Goal: Transaction & Acquisition: Purchase product/service

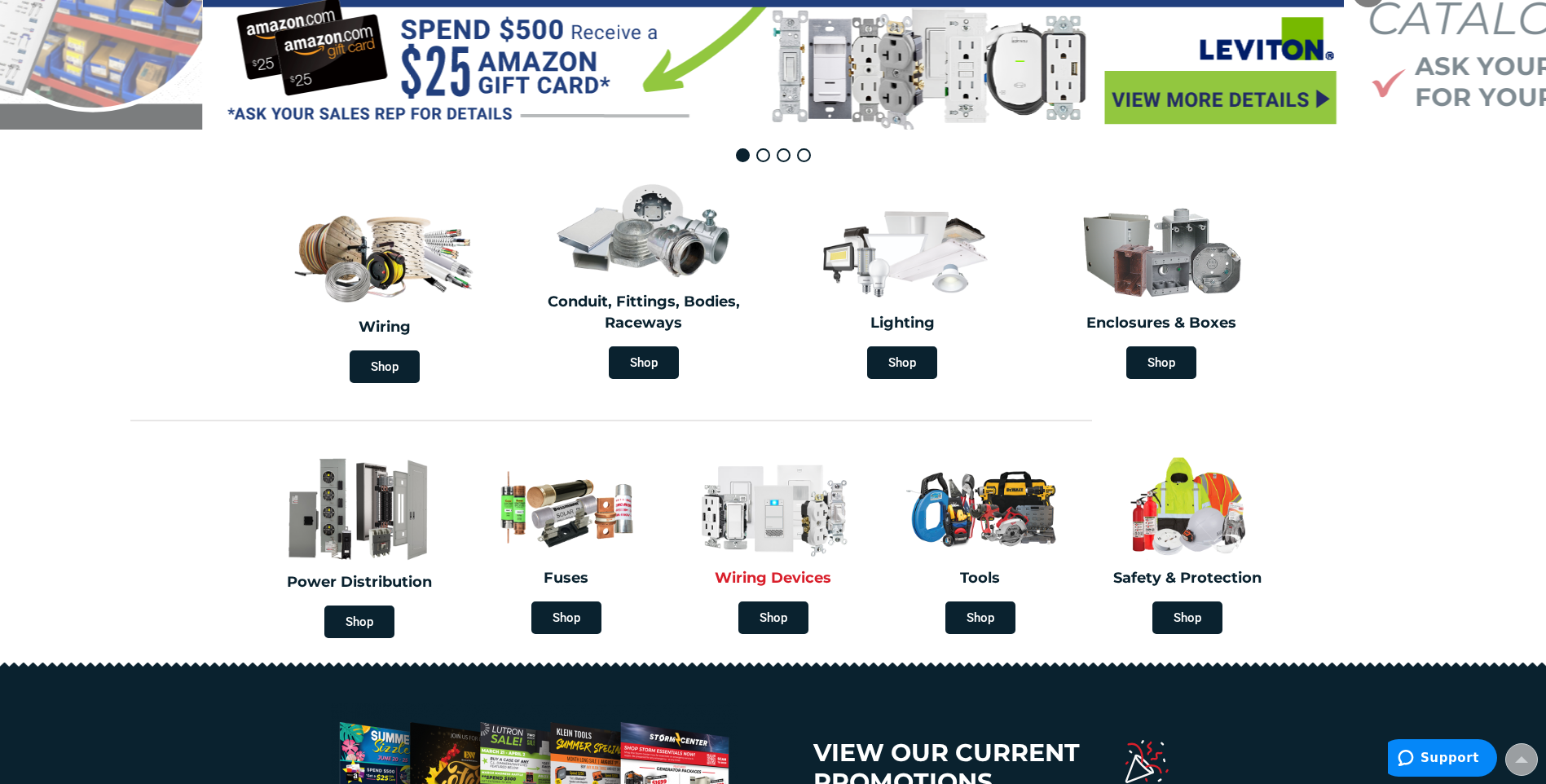
scroll to position [489, 0]
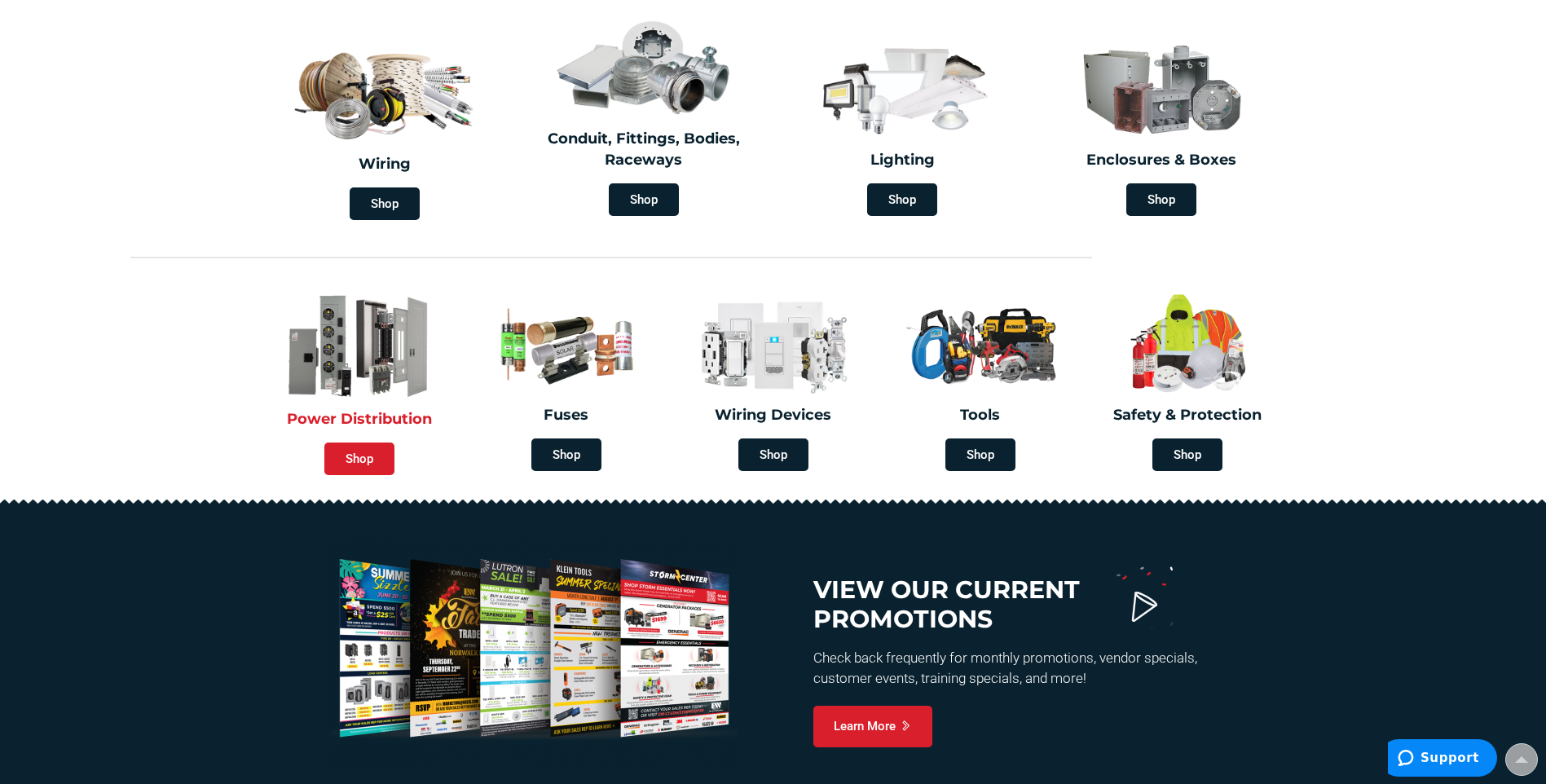
click at [353, 465] on span "Shop" at bounding box center [359, 459] width 70 height 33
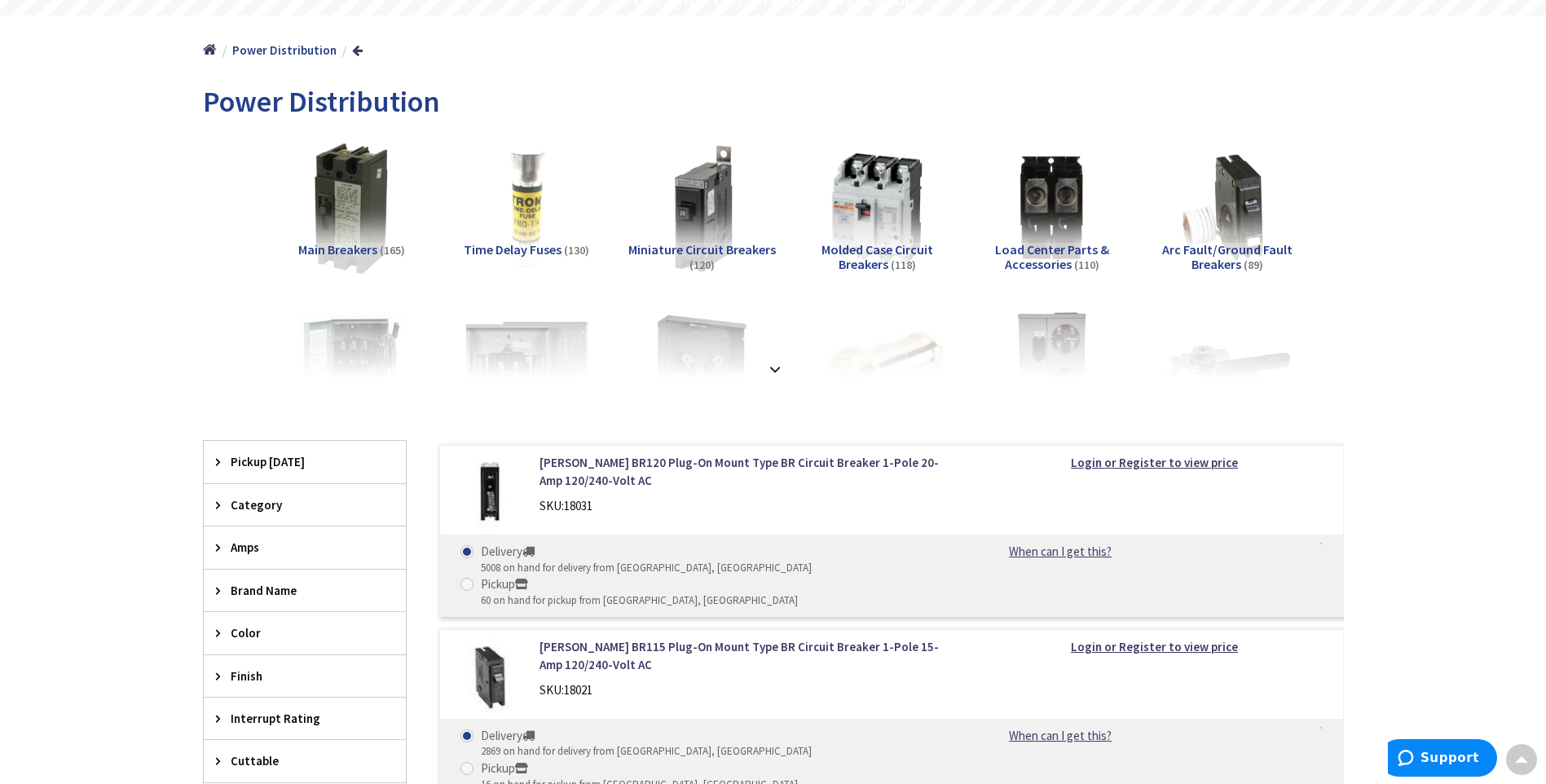
scroll to position [244, 0]
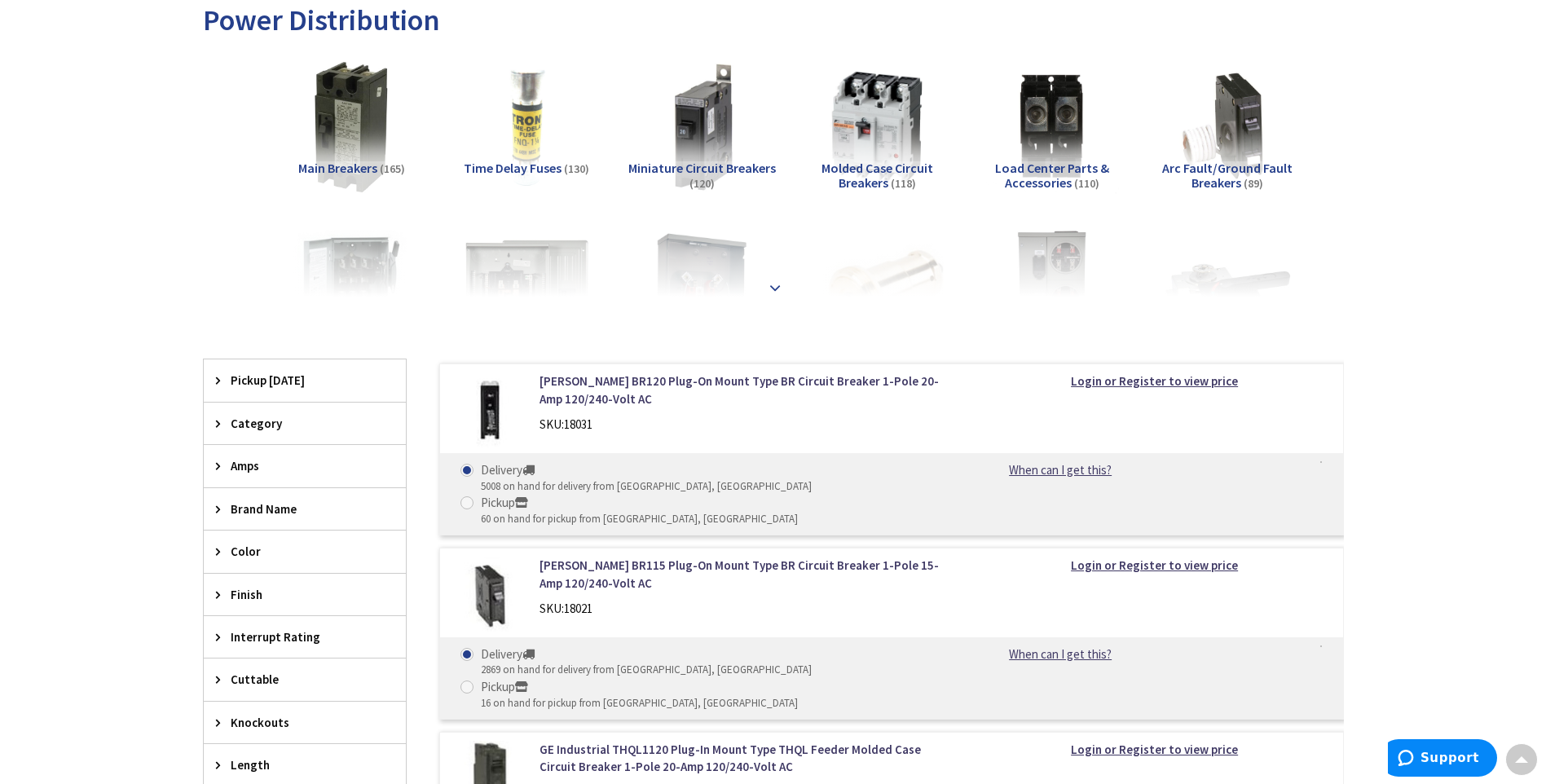
click at [770, 285] on strong at bounding box center [775, 288] width 19 height 18
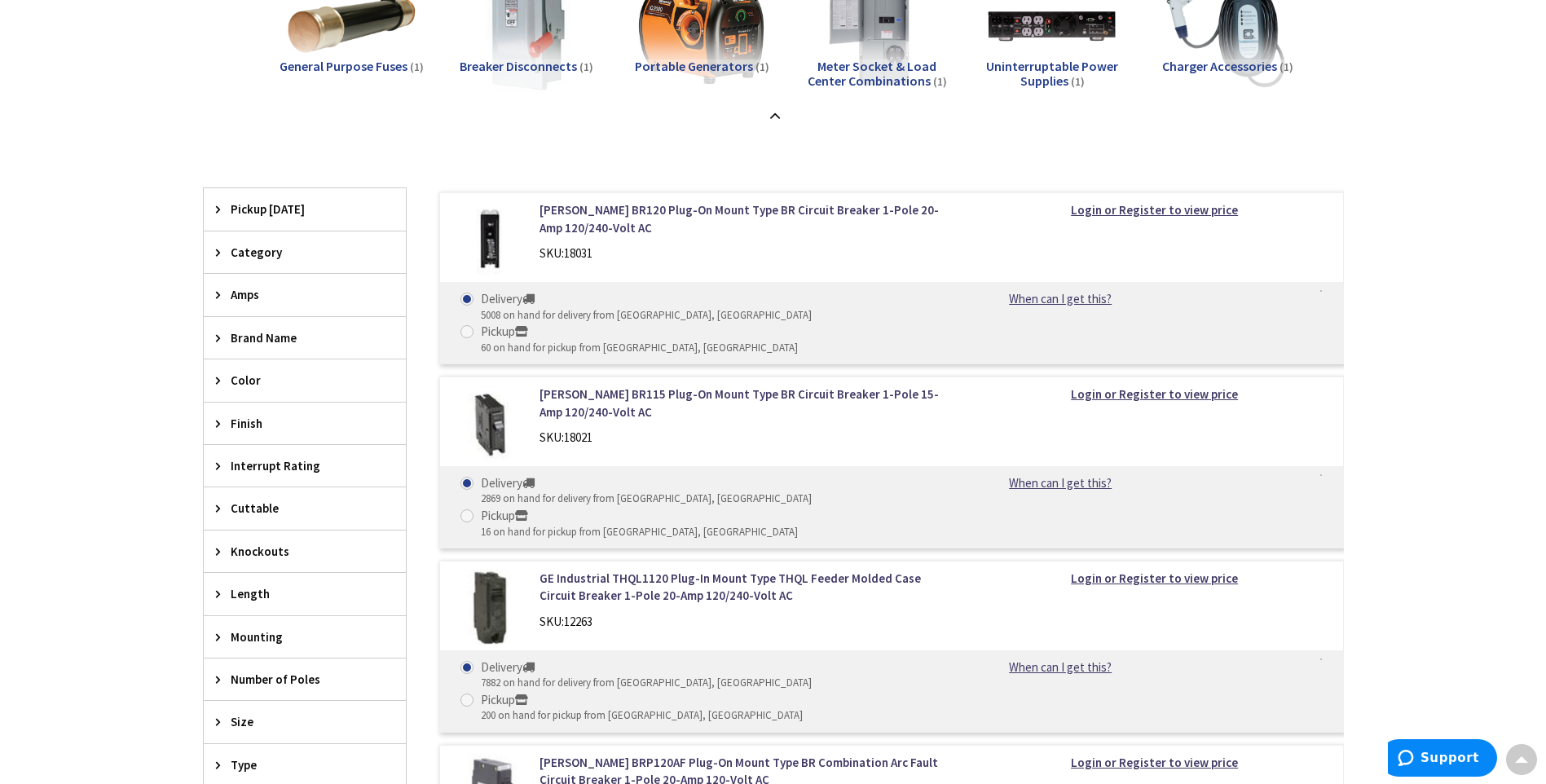
scroll to position [1711, 0]
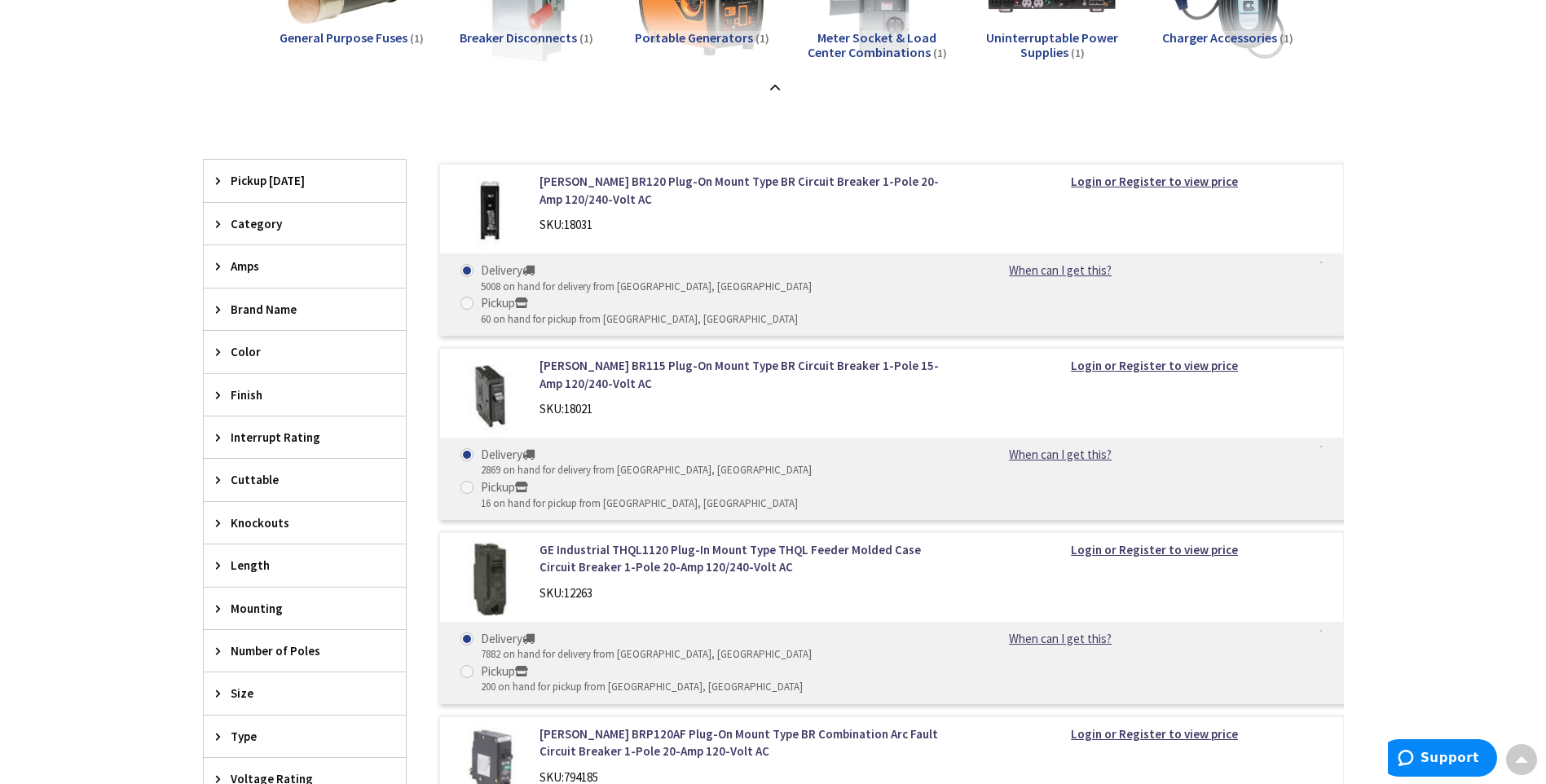
click at [218, 314] on icon at bounding box center [221, 308] width 12 height 12
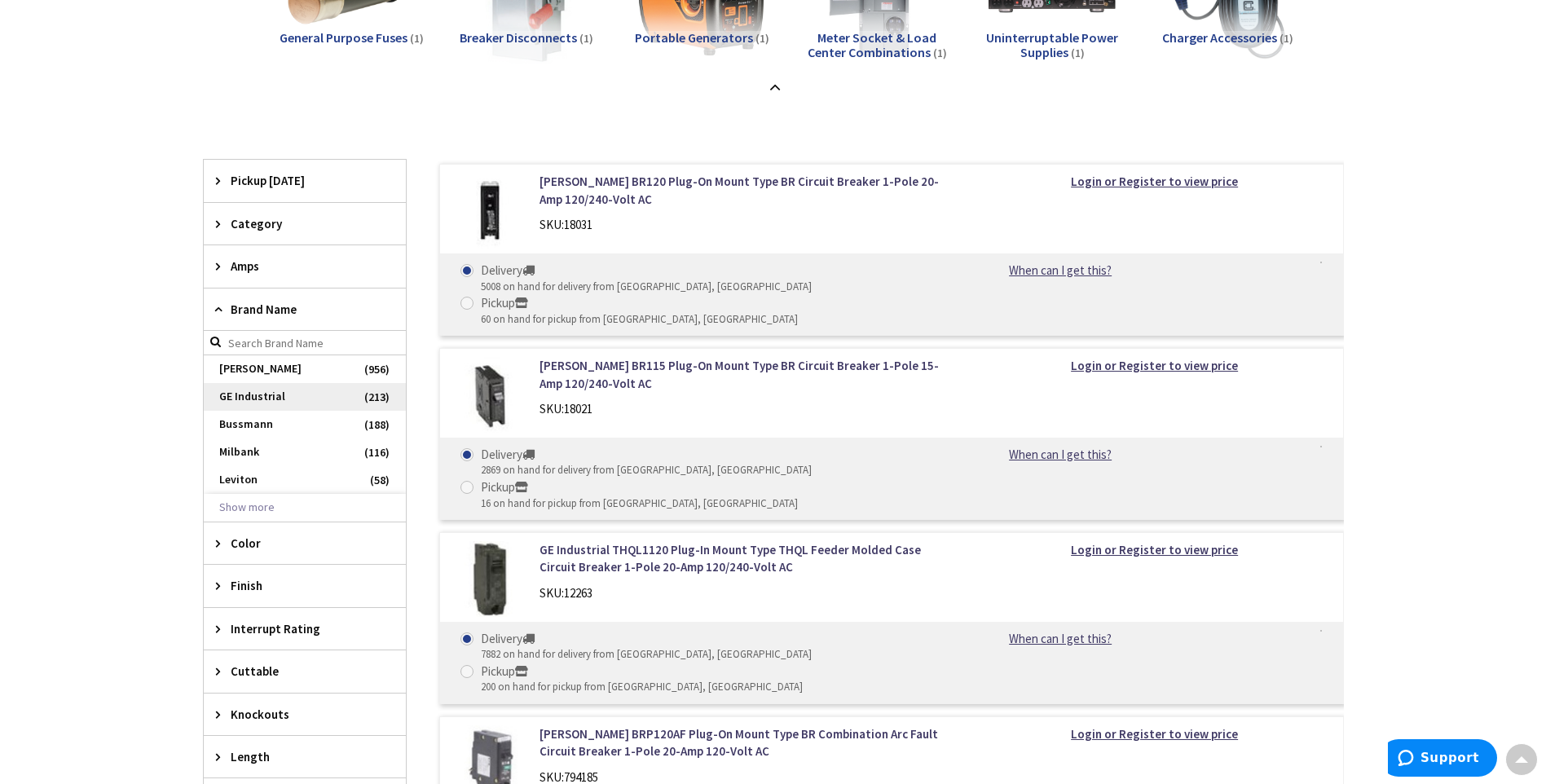
click at [259, 400] on span "GE Industrial" at bounding box center [305, 397] width 202 height 28
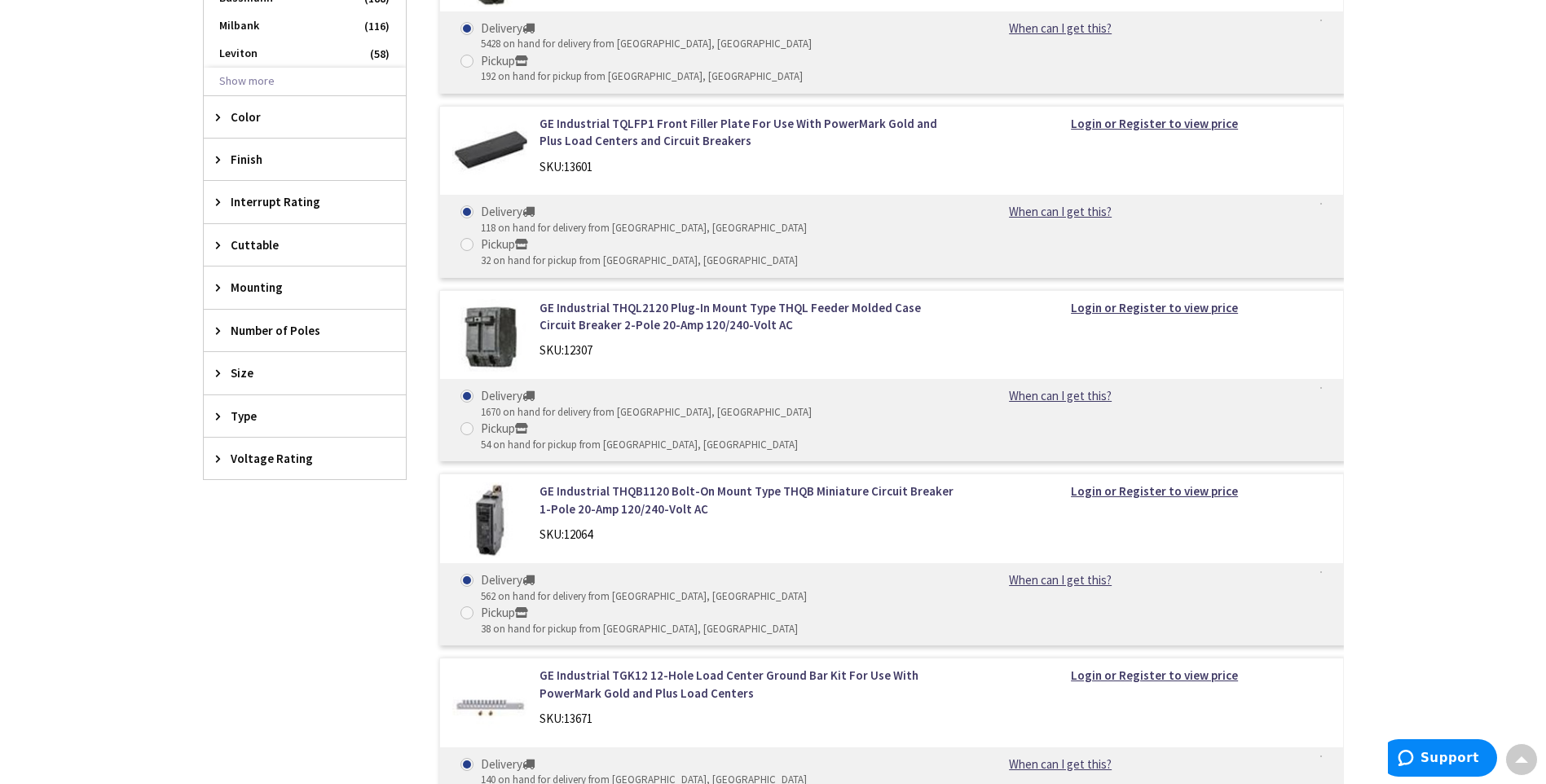
scroll to position [1324, 0]
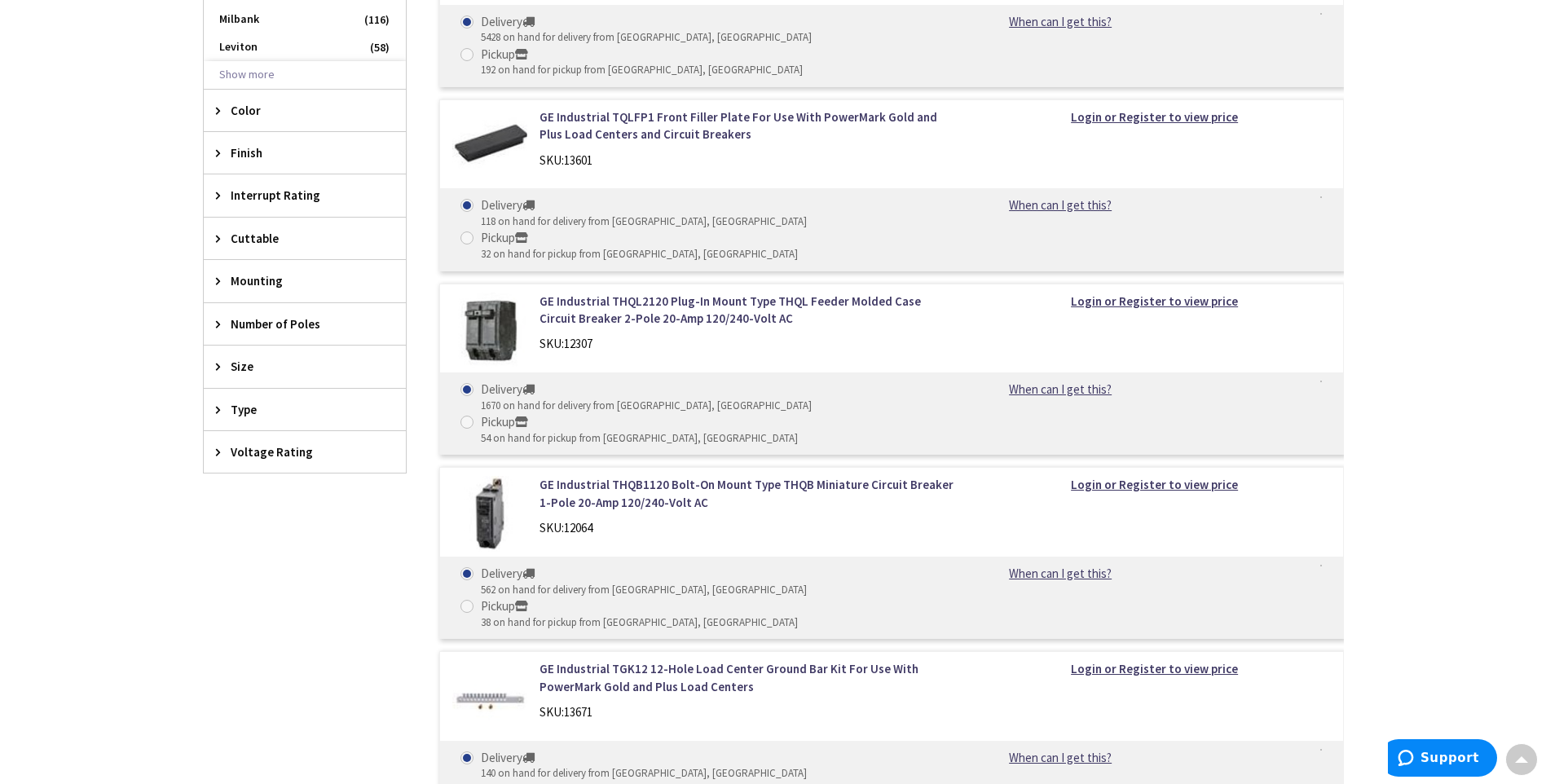
click at [218, 328] on icon at bounding box center [221, 323] width 12 height 12
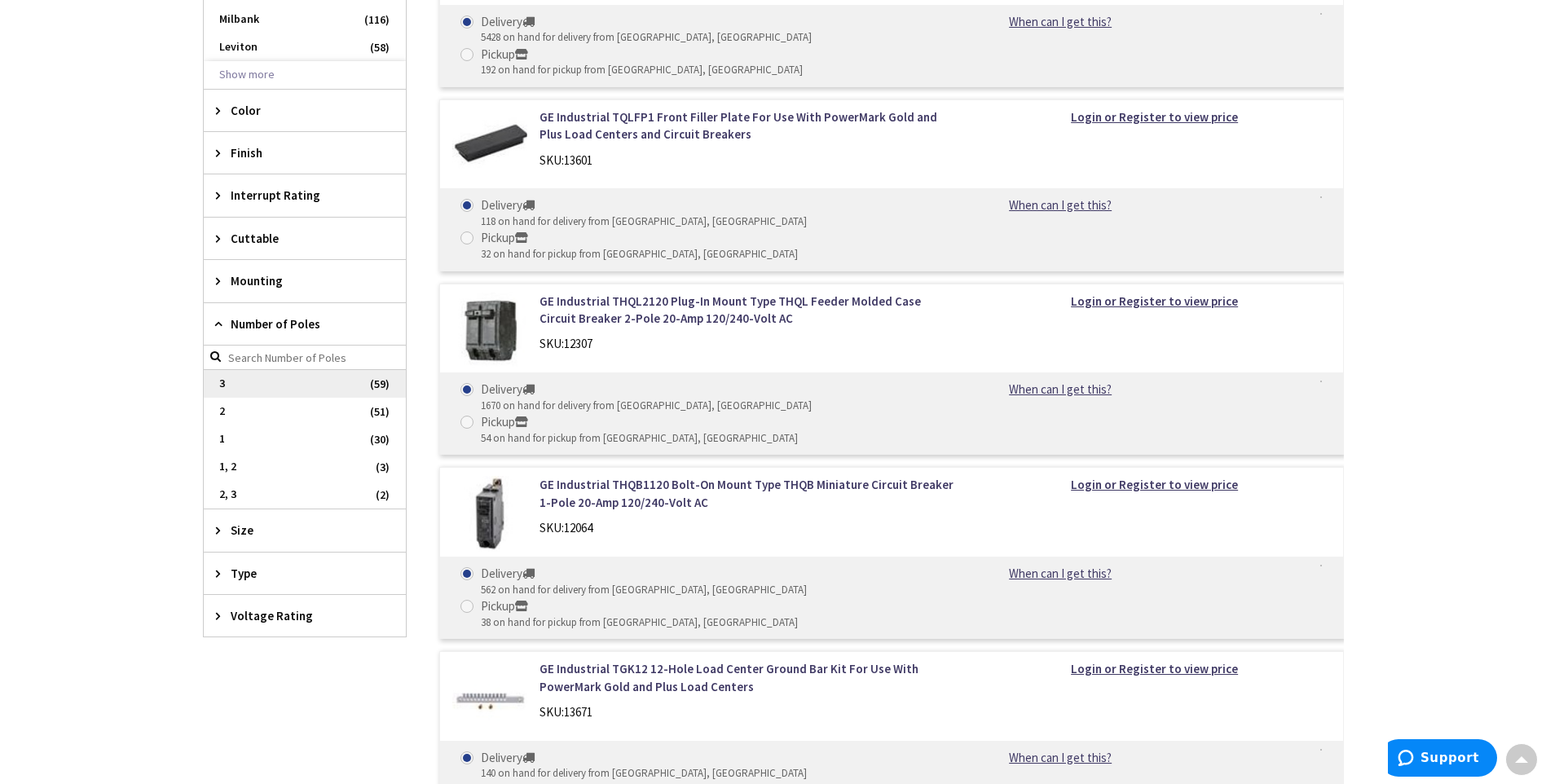
click at [223, 384] on span "3" at bounding box center [305, 384] width 202 height 28
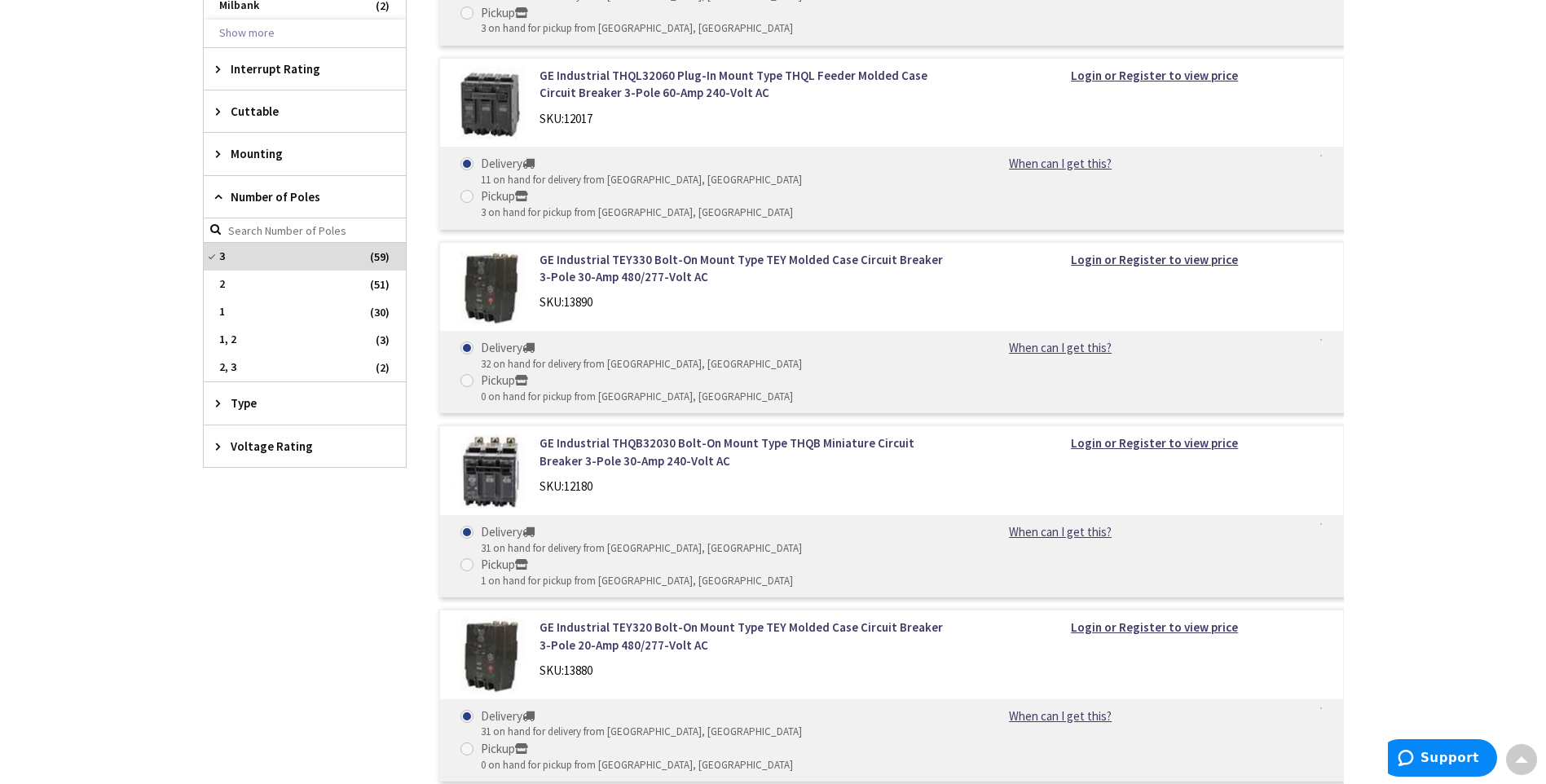
scroll to position [1071, 0]
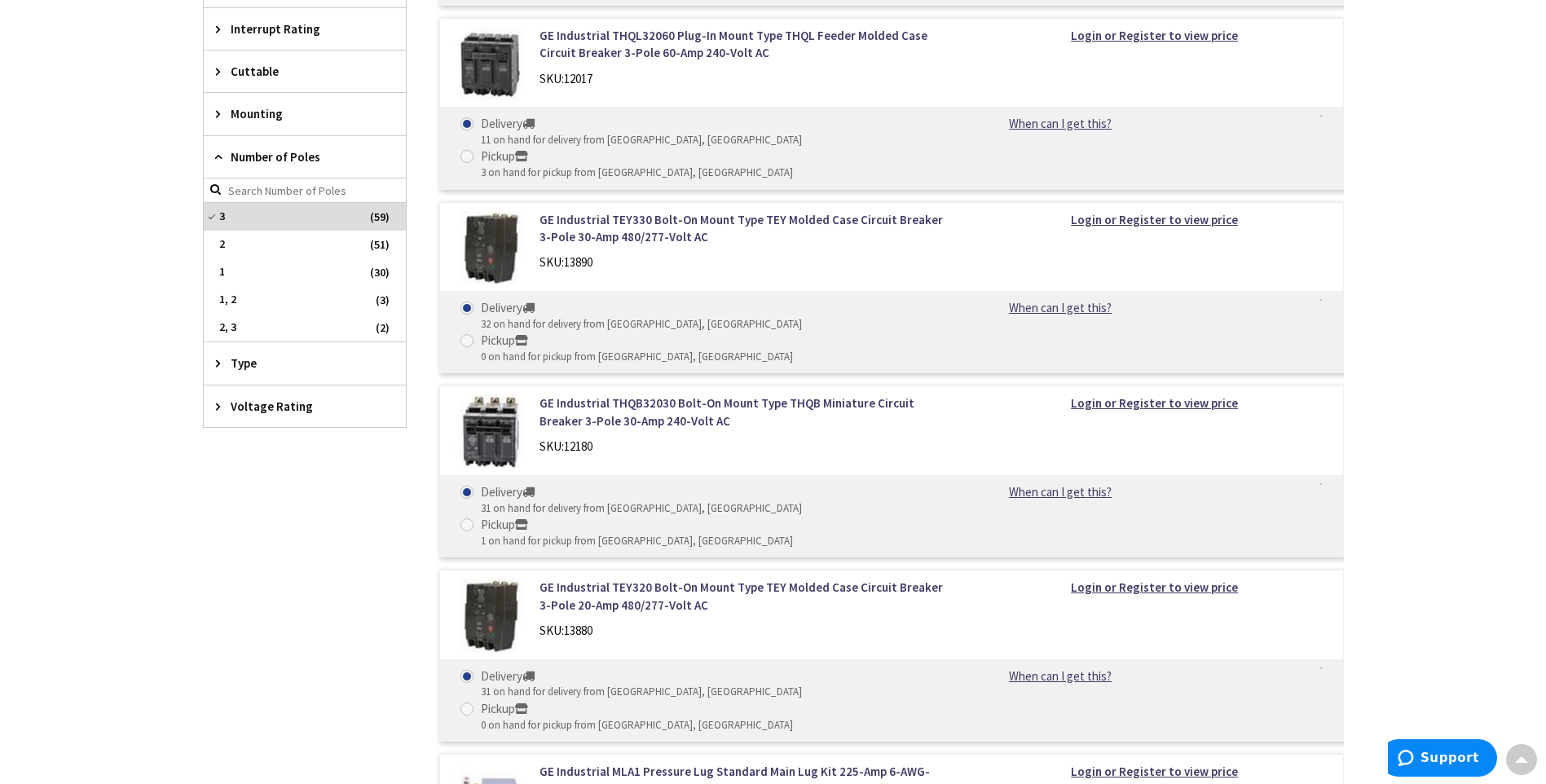
click at [220, 364] on icon at bounding box center [221, 363] width 12 height 12
click at [219, 364] on icon at bounding box center [221, 363] width 12 height 12
click at [224, 410] on icon at bounding box center [221, 406] width 12 height 12
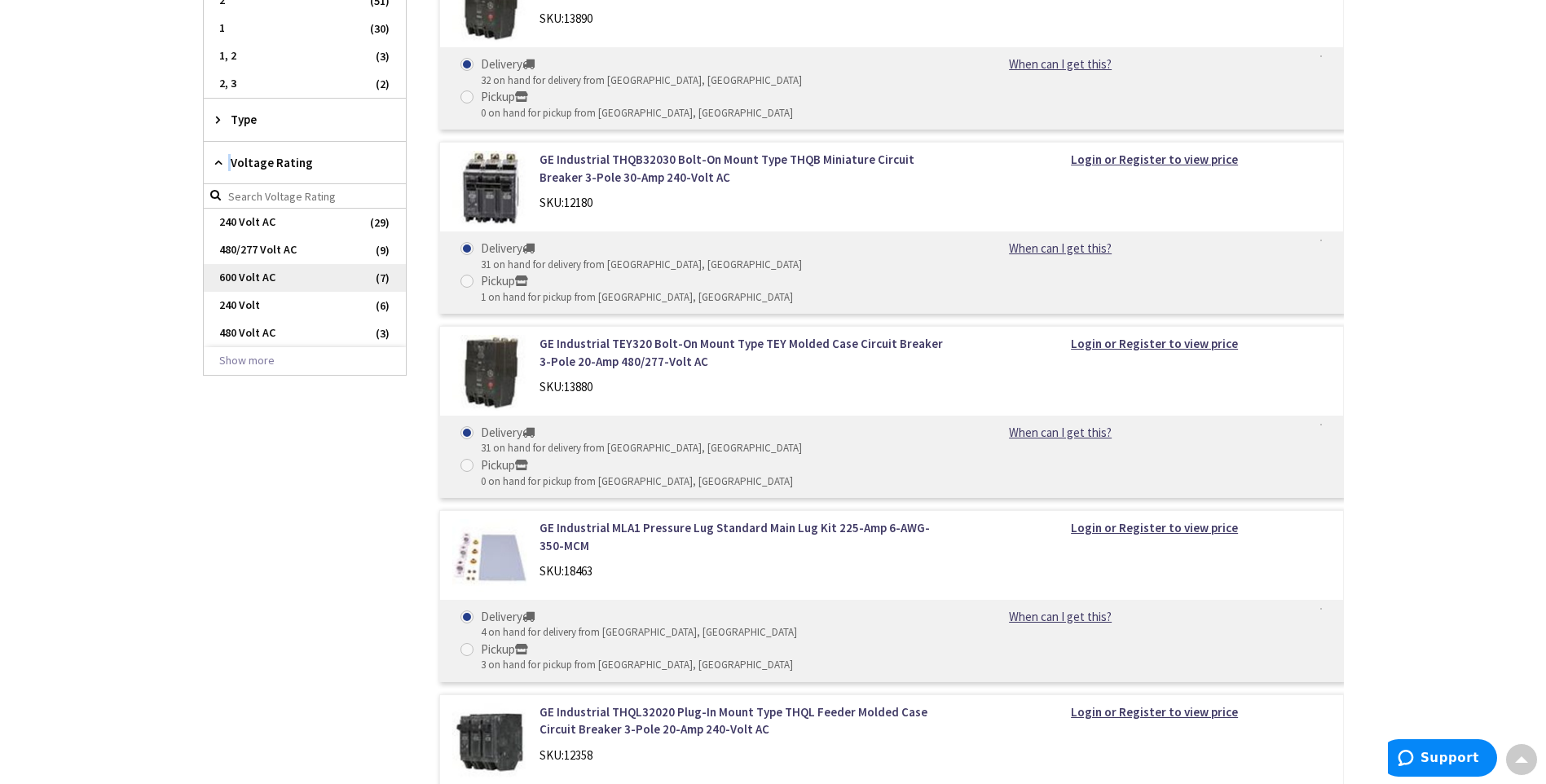
scroll to position [1316, 0]
click at [216, 158] on icon at bounding box center [221, 162] width 12 height 12
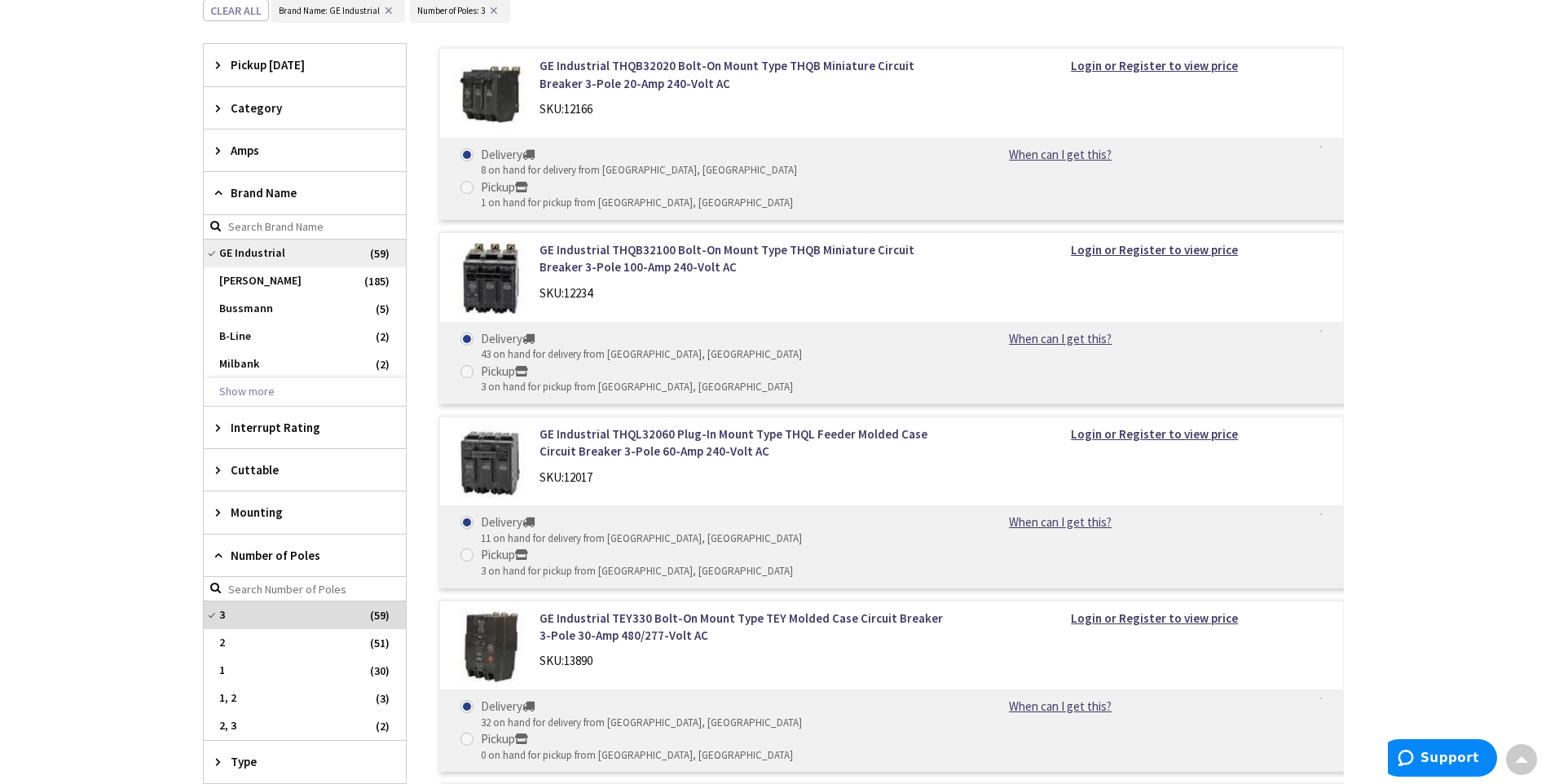
scroll to position [664, 0]
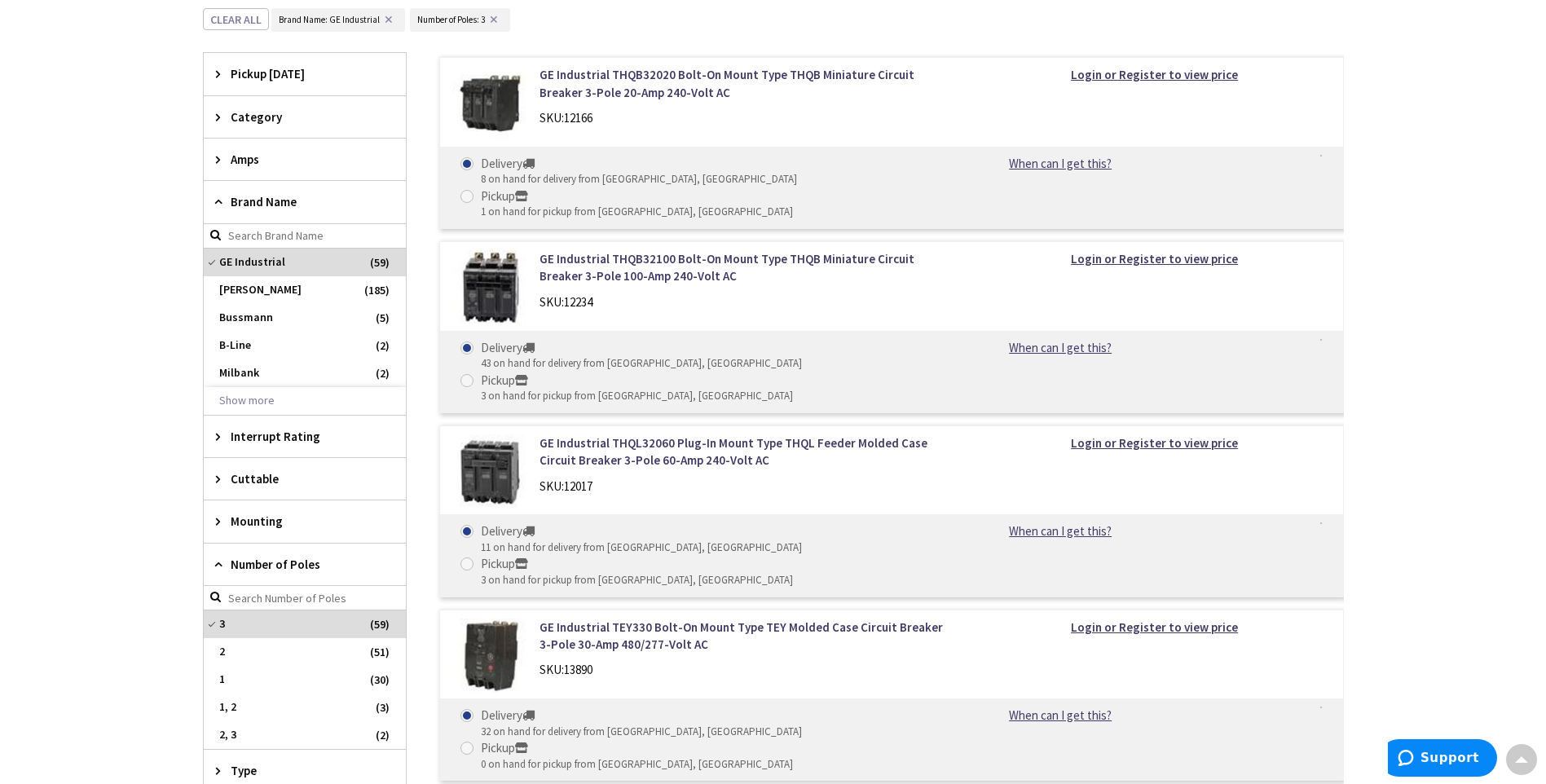
click at [218, 163] on icon at bounding box center [221, 159] width 12 height 12
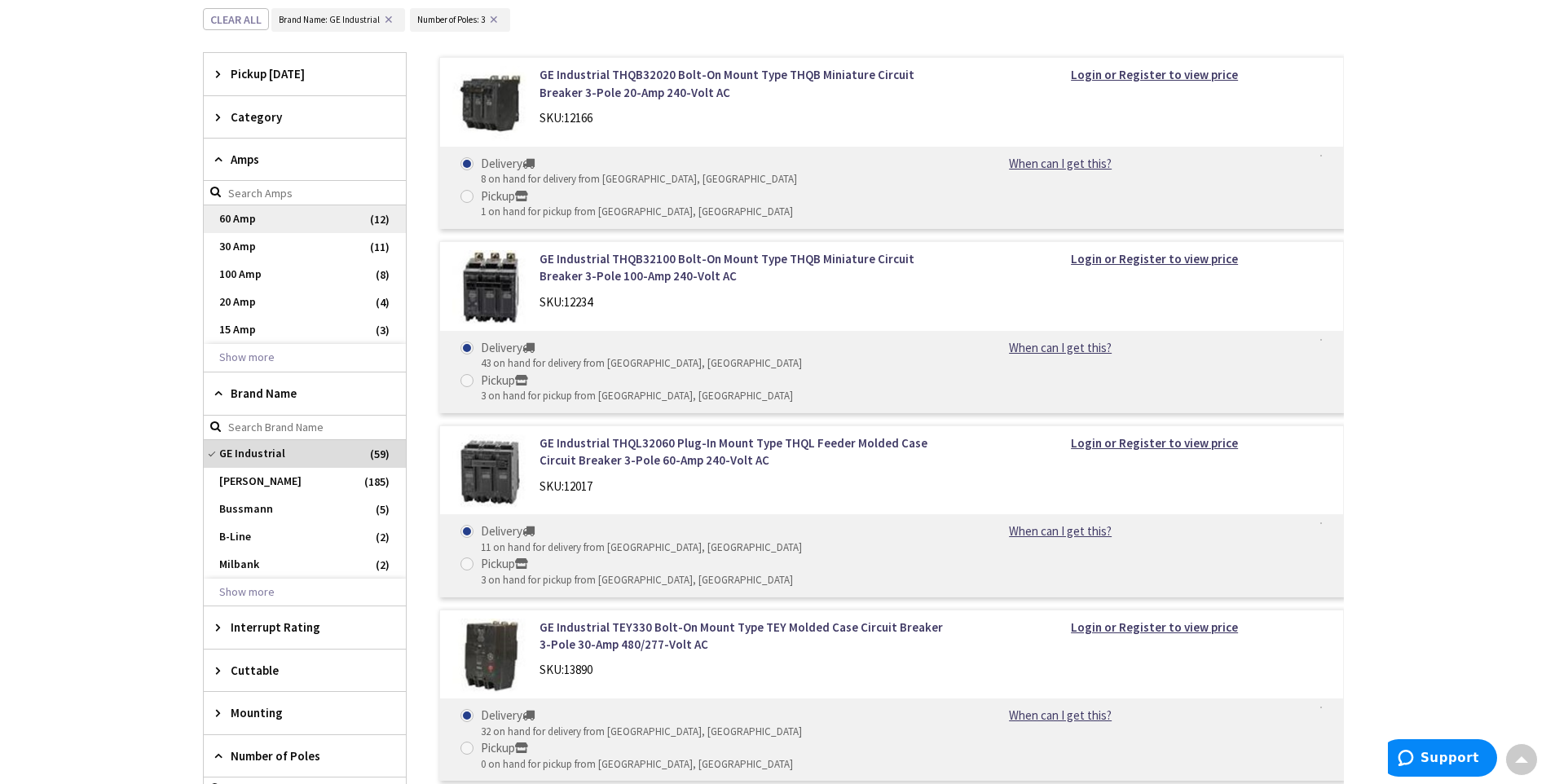
click at [238, 212] on span "60 Amp" at bounding box center [305, 219] width 202 height 28
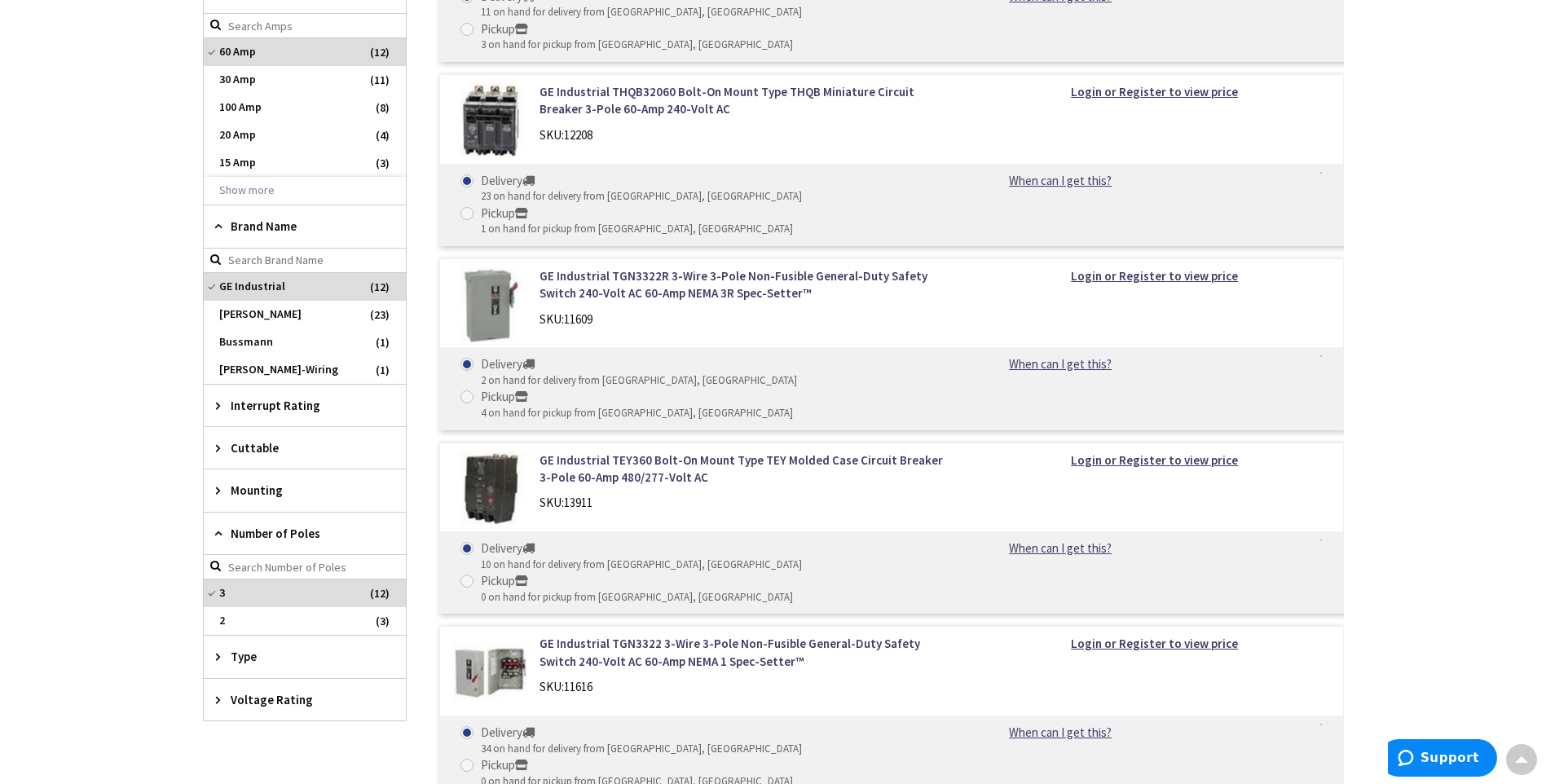
scroll to position [497, 0]
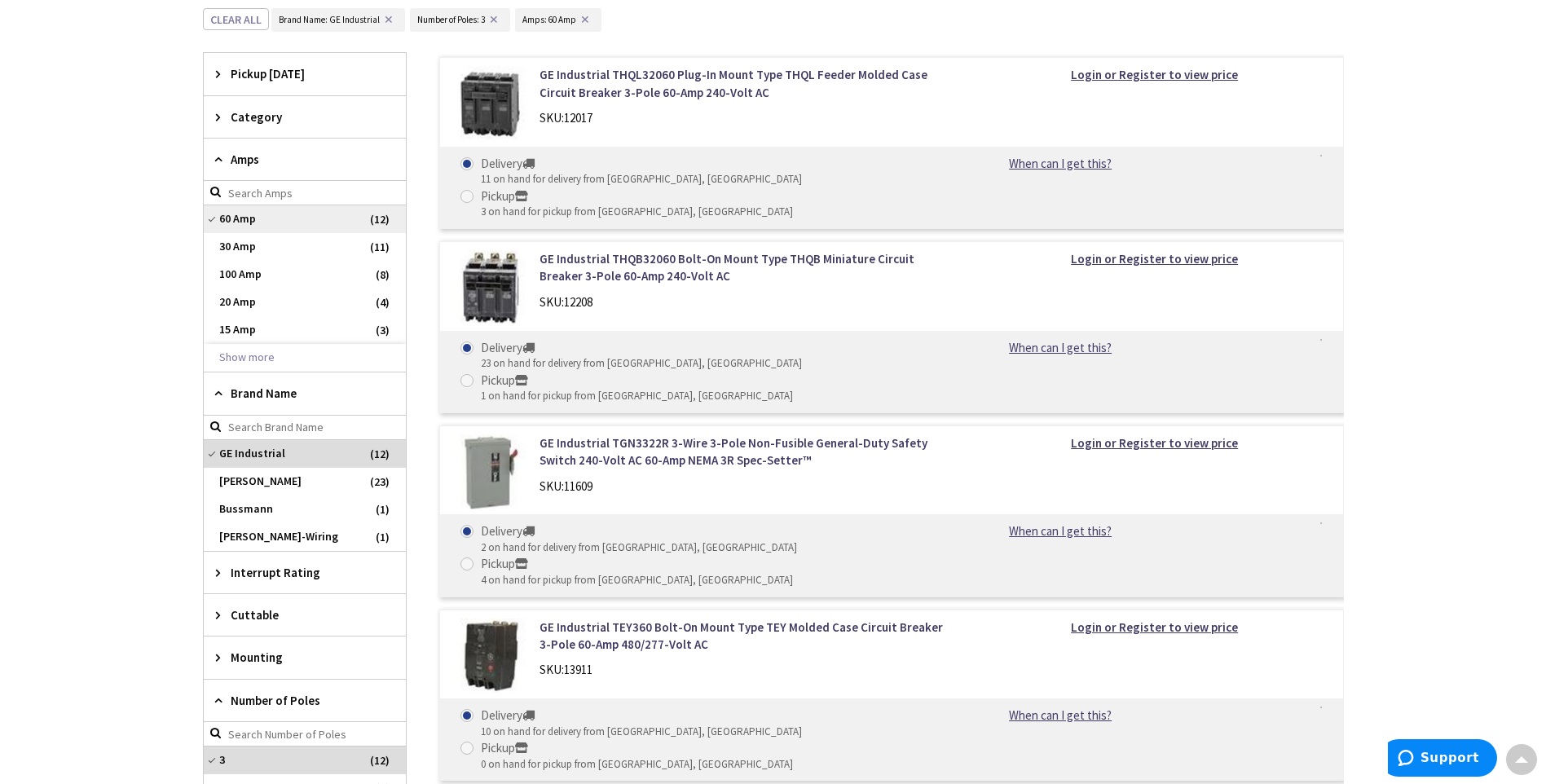
click at [231, 215] on span "60 Amp" at bounding box center [305, 219] width 202 height 28
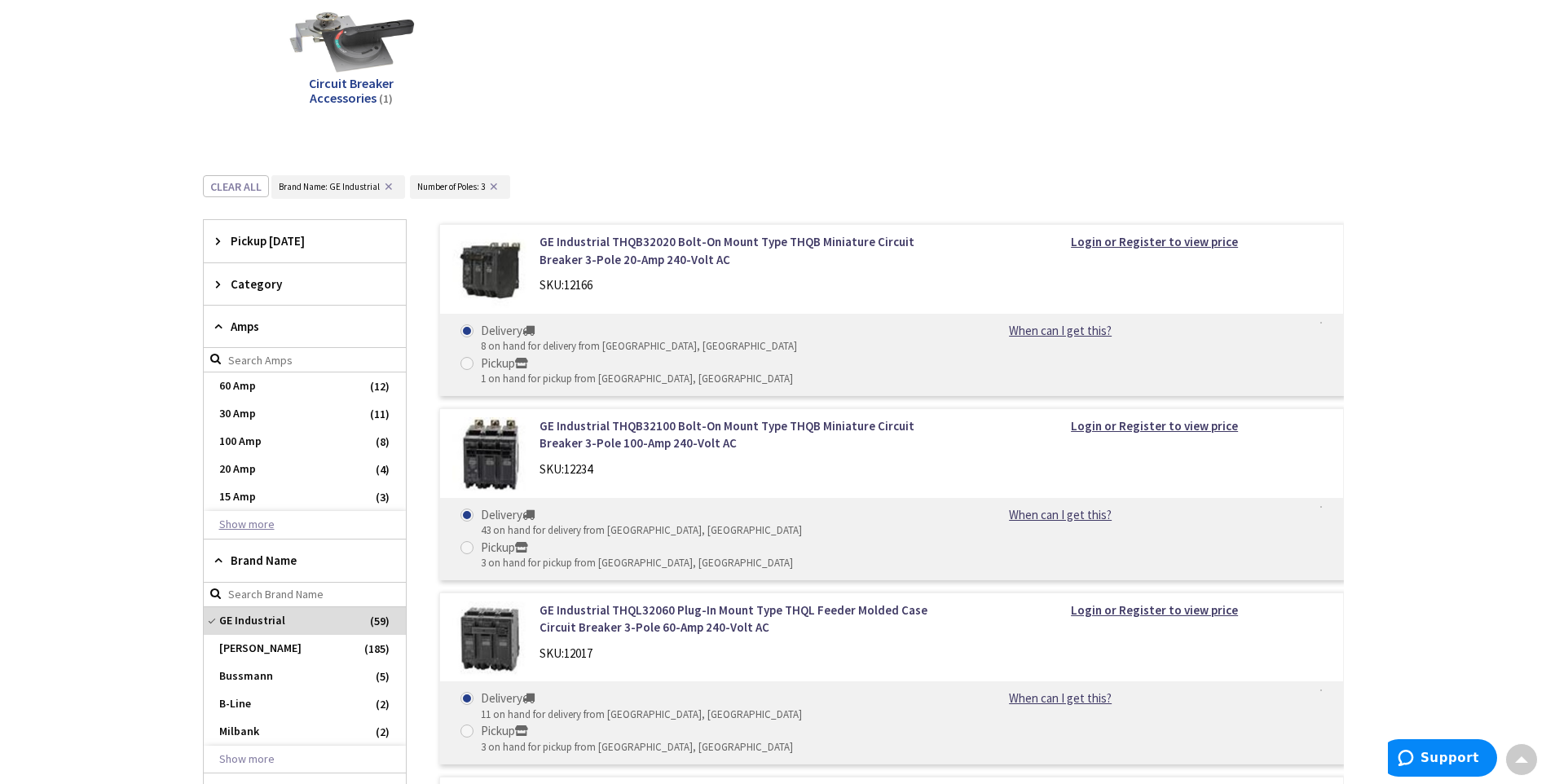
scroll to position [664, 0]
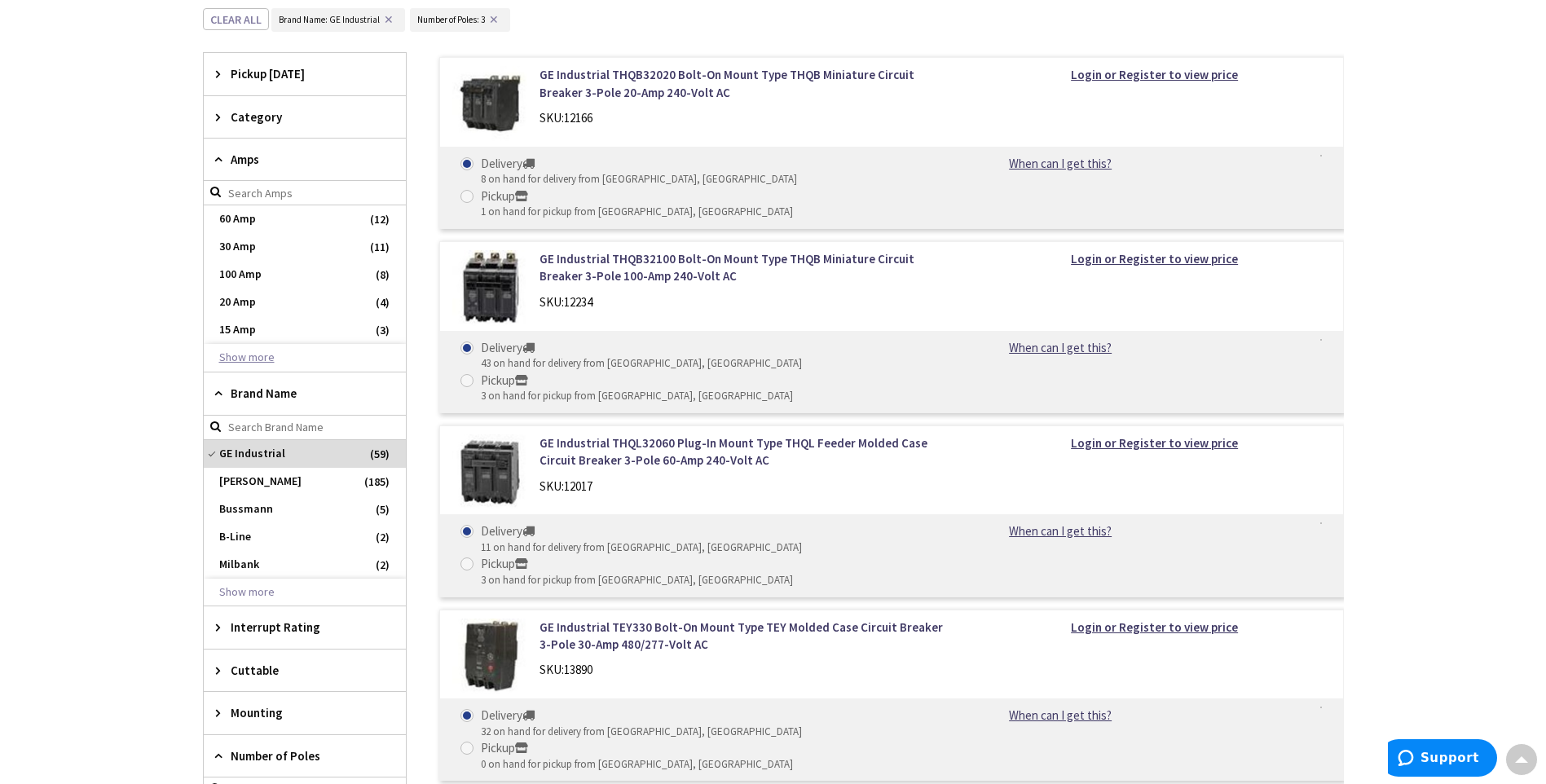
click at [241, 360] on button "Show more" at bounding box center [305, 358] width 202 height 28
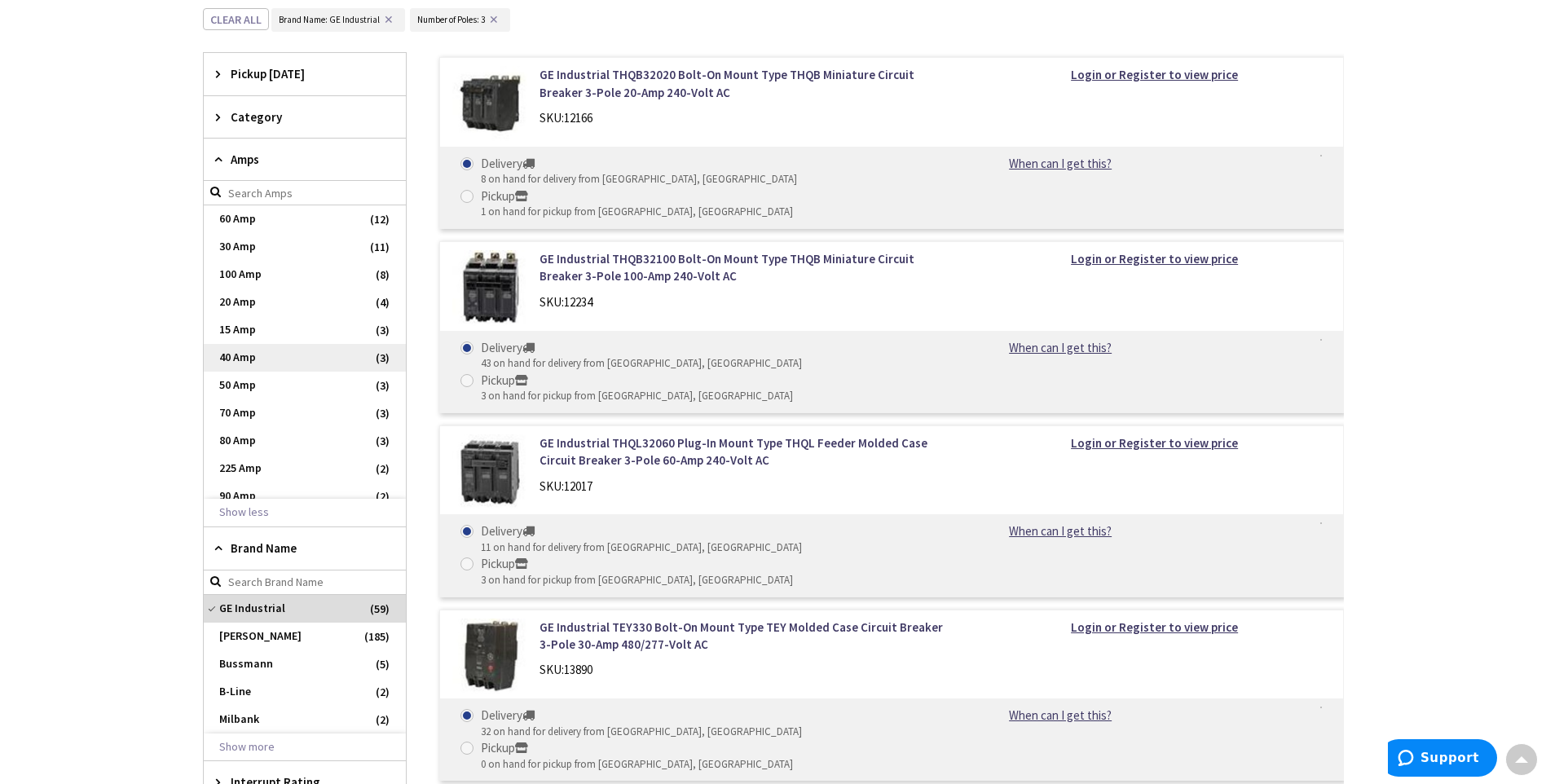
click at [232, 351] on span "40 Amp" at bounding box center [305, 358] width 202 height 28
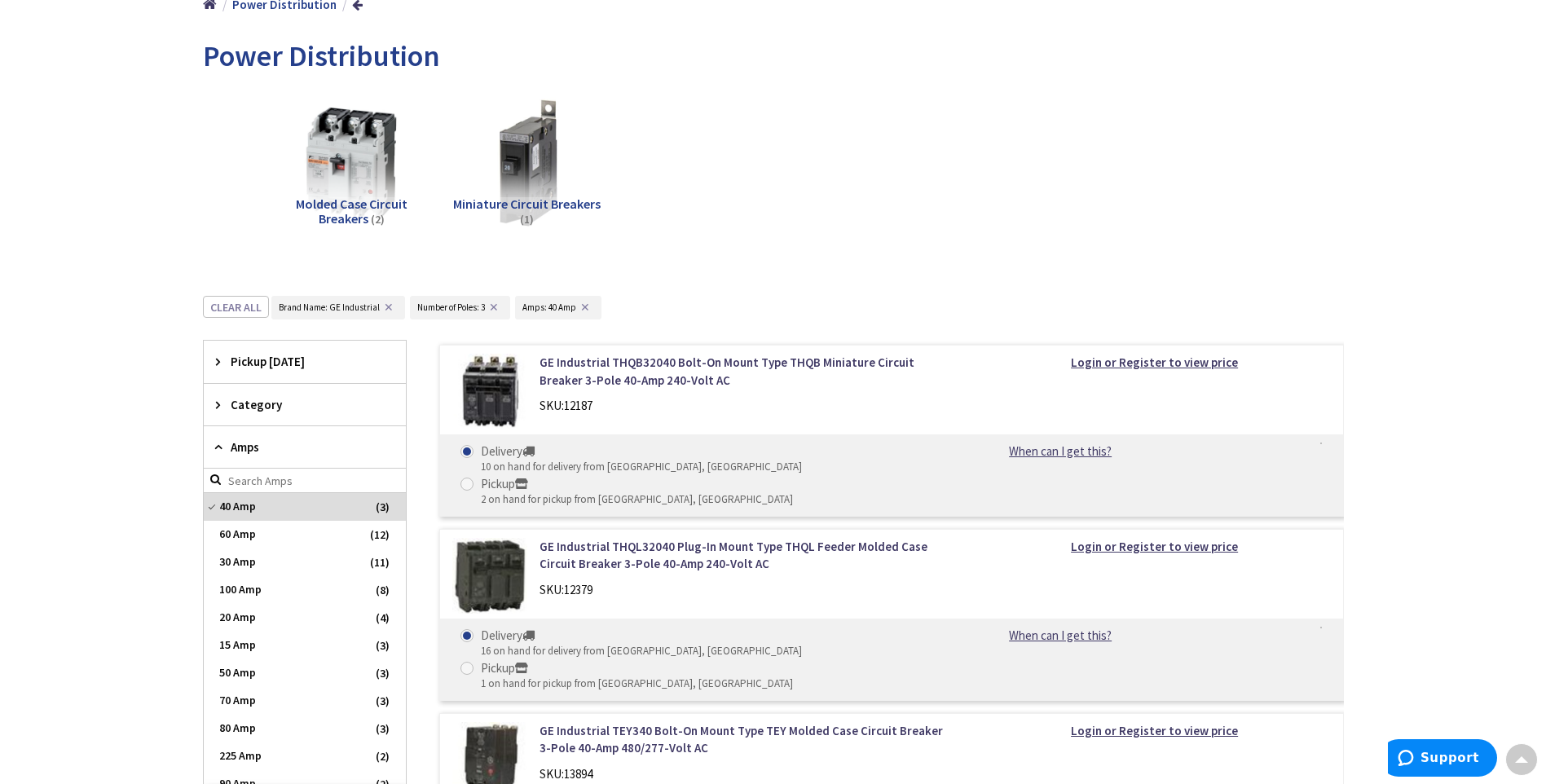
scroll to position [7, 0]
